Goal: Information Seeking & Learning: Learn about a topic

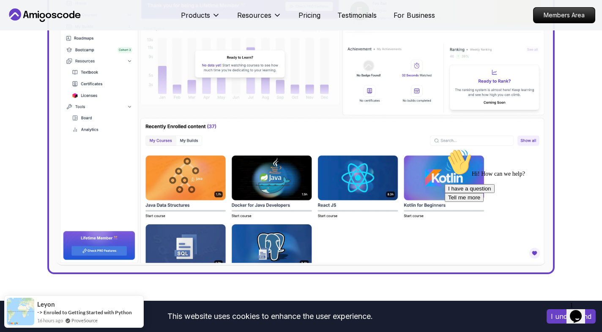
scroll to position [332, 0]
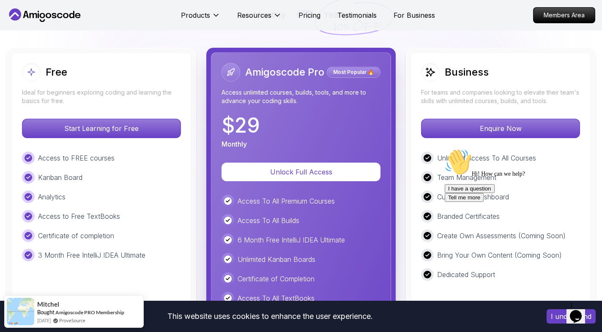
scroll to position [2001, 0]
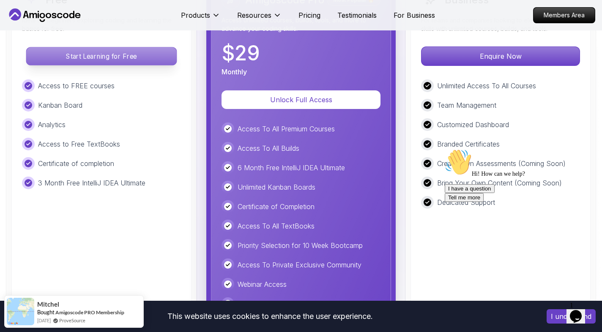
click at [143, 54] on p "Start Learning for Free" at bounding box center [101, 56] width 150 height 18
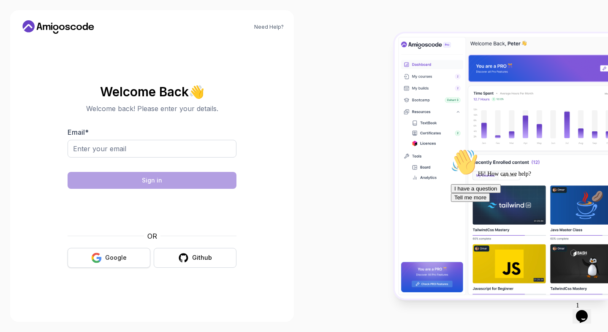
click at [99, 259] on icon "button" at bounding box center [96, 258] width 11 height 11
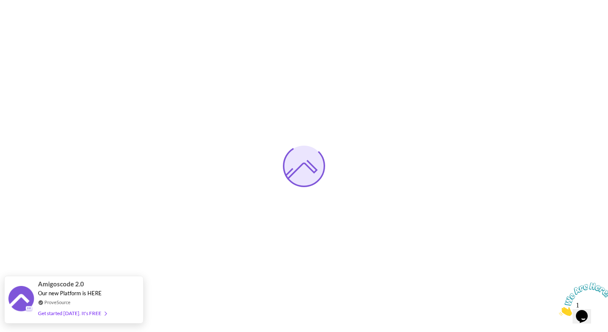
click at [82, 297] on span "Our new Platform is HERE" at bounding box center [70, 293] width 64 height 7
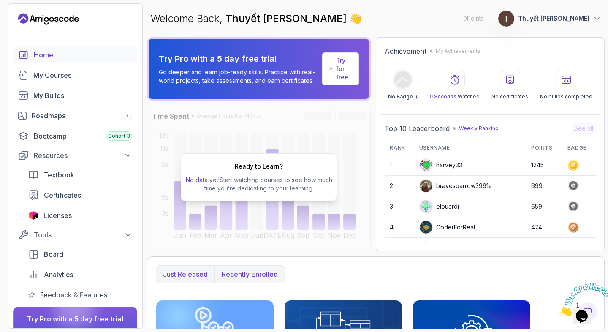
click at [264, 276] on p "Recently enrolled" at bounding box center [250, 274] width 56 height 10
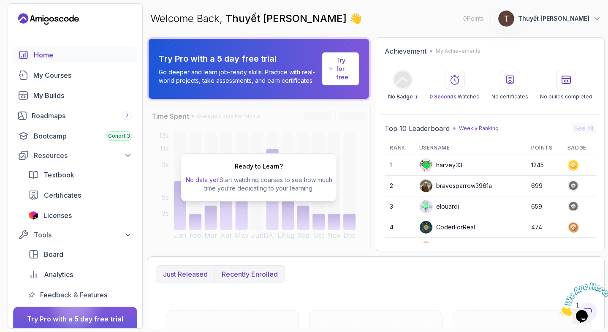
click at [185, 274] on p "Just released" at bounding box center [185, 274] width 45 height 10
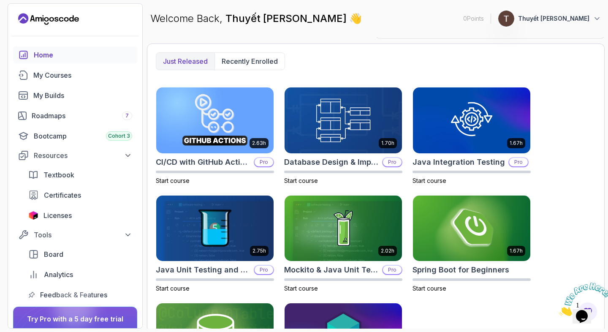
scroll to position [213, 0]
